Goal: Transaction & Acquisition: Purchase product/service

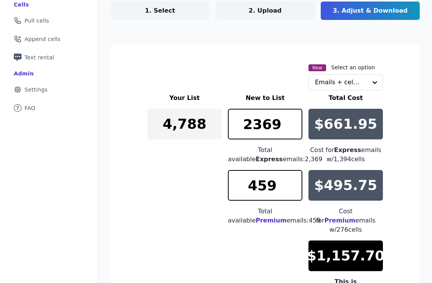
scroll to position [30, 0]
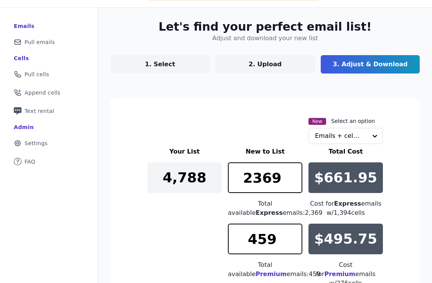
click at [165, 59] on link "1. Select" at bounding box center [159, 64] width 99 height 18
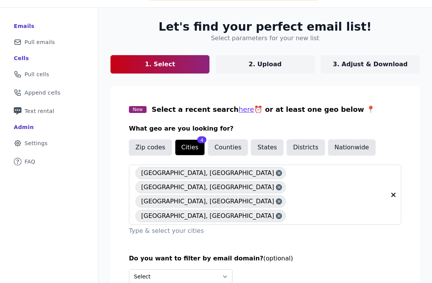
scroll to position [54, 0]
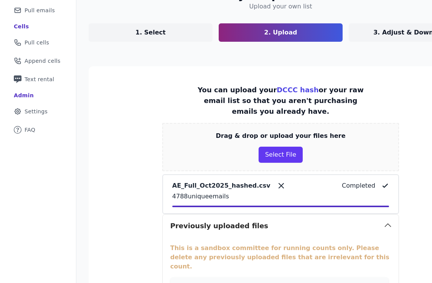
scroll to position [183, 0]
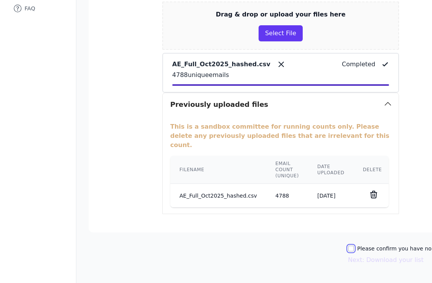
click at [354, 246] on input "Please confirm you have no lists to upload." at bounding box center [351, 249] width 6 height 6
checkbox input "true"
click at [378, 256] on button "Next: Download your list" at bounding box center [386, 260] width 76 height 9
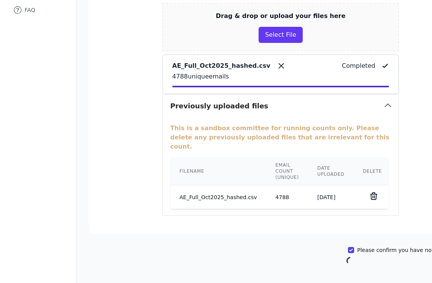
scroll to position [37, 0]
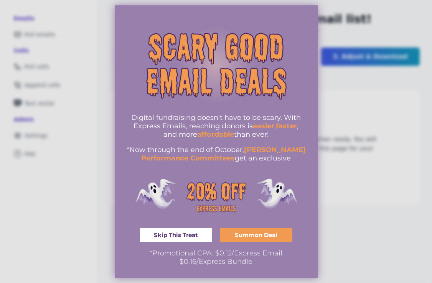
click at [323, 113] on div at bounding box center [216, 141] width 432 height 283
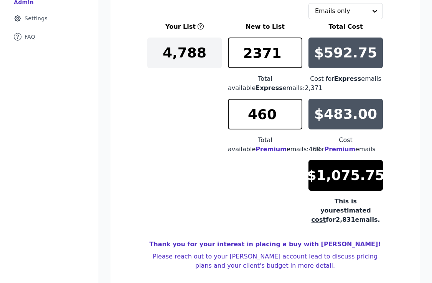
scroll to position [141, 0]
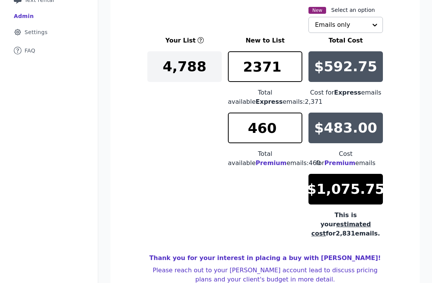
click at [341, 28] on input "text" at bounding box center [341, 24] width 52 height 15
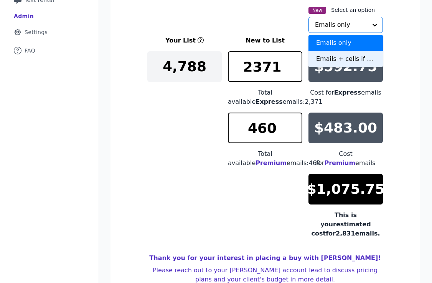
click at [316, 55] on div "Emails + cells if available" at bounding box center [345, 59] width 74 height 16
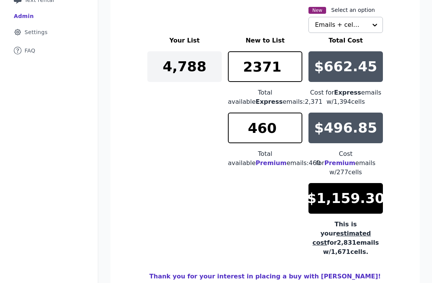
click at [416, 118] on section "New Select an option Emails + cells if available Your List New to List Total Co…" at bounding box center [264, 155] width 309 height 337
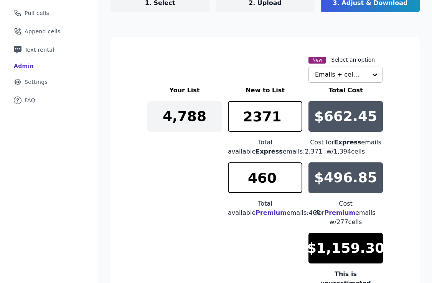
scroll to position [11, 0]
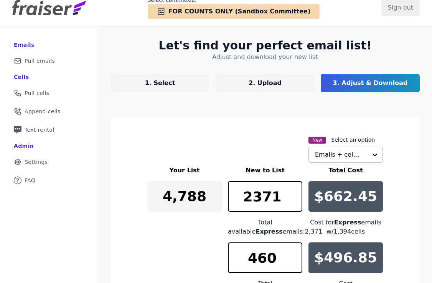
click at [40, 13] on img at bounding box center [49, 7] width 74 height 15
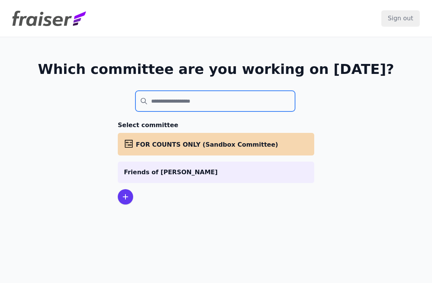
click at [181, 107] on input "search" at bounding box center [214, 101] width 159 height 21
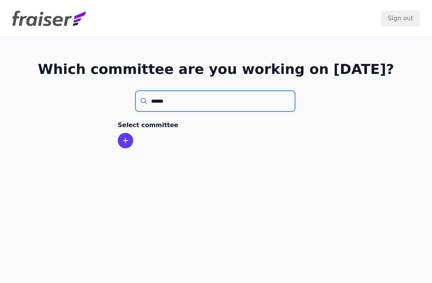
type input "******"
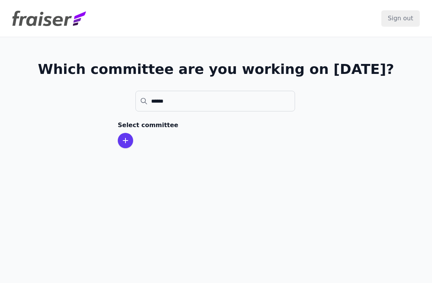
click at [31, 20] on img at bounding box center [49, 18] width 74 height 15
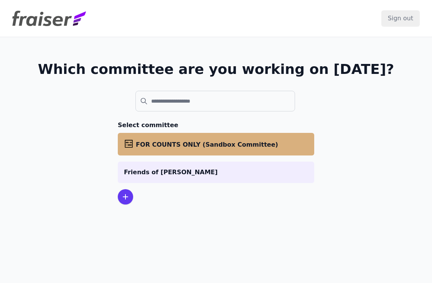
click at [158, 146] on span "FOR COUNTS ONLY (Sandbox Committee)" at bounding box center [207, 144] width 142 height 7
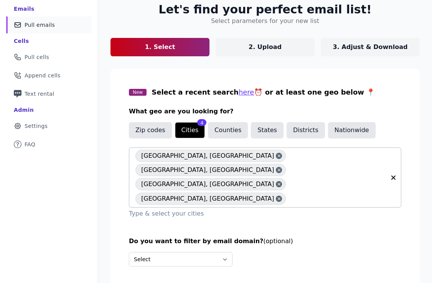
scroll to position [54, 0]
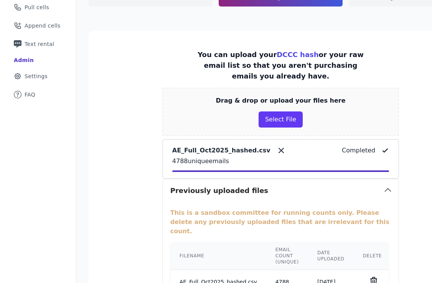
scroll to position [183, 0]
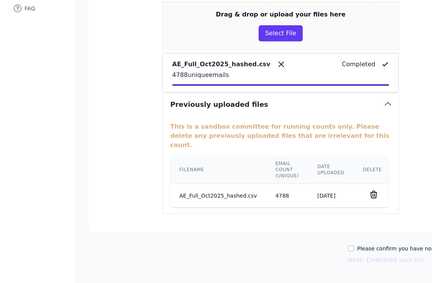
click at [362, 245] on label "Please confirm you have no lists to upload." at bounding box center [414, 249] width 115 height 8
click at [354, 246] on input "Please confirm you have no lists to upload." at bounding box center [351, 249] width 6 height 6
checkbox input "true"
click at [391, 256] on button "Next: Download your list" at bounding box center [386, 260] width 76 height 9
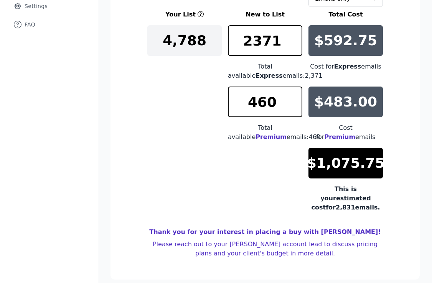
scroll to position [115, 0]
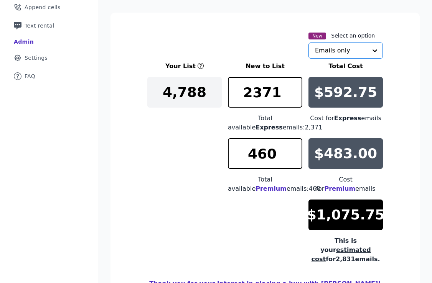
click at [362, 53] on input "text" at bounding box center [341, 50] width 52 height 15
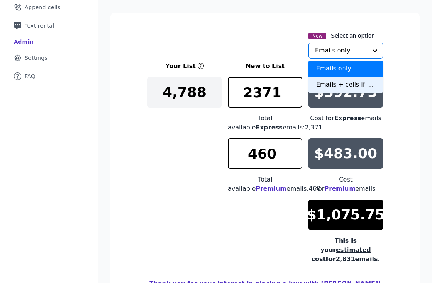
click at [324, 80] on div "Emails + cells if available" at bounding box center [345, 85] width 74 height 16
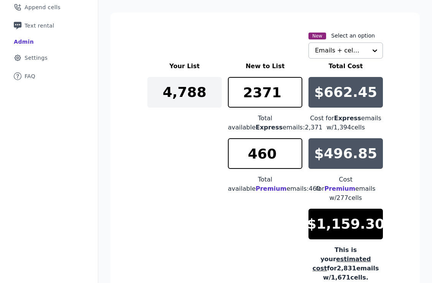
click at [196, 143] on div "Your List New to List Total Cost 4,788 2371 Total available Express emails: 2,3…" at bounding box center [264, 172] width 235 height 221
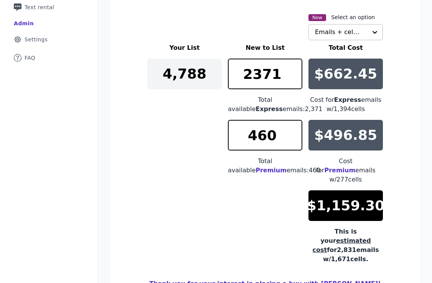
scroll to position [126, 0]
